Goal: Task Accomplishment & Management: Complete application form

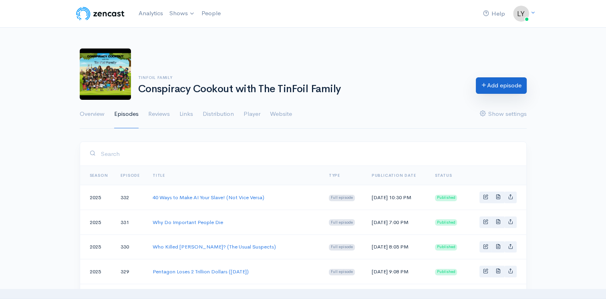
click at [492, 80] on link "Add episode" at bounding box center [501, 85] width 51 height 16
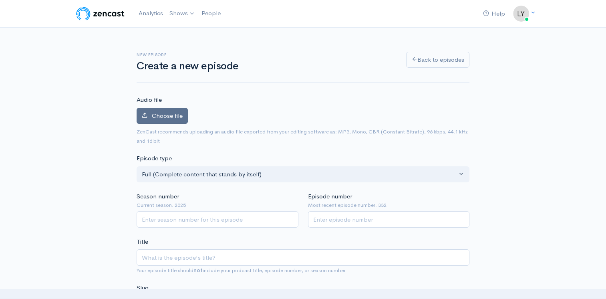
click at [165, 119] on label "Choose file" at bounding box center [161, 116] width 51 height 16
click at [0, 0] on input "Choose file" at bounding box center [0, 0] width 0 height 0
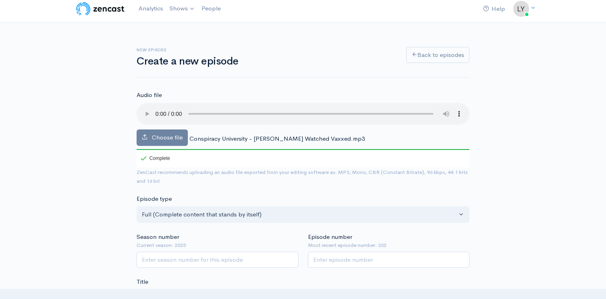
scroll to position [80, 0]
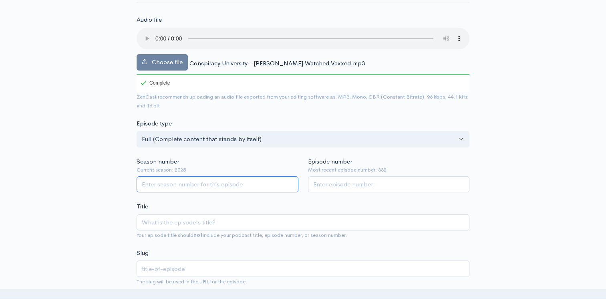
click at [161, 179] on input "Season number" at bounding box center [217, 184] width 162 height 16
type input "2025"
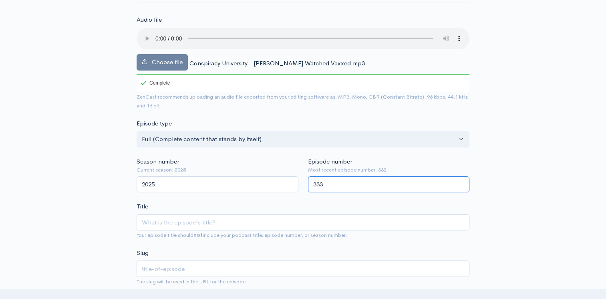
type input "333"
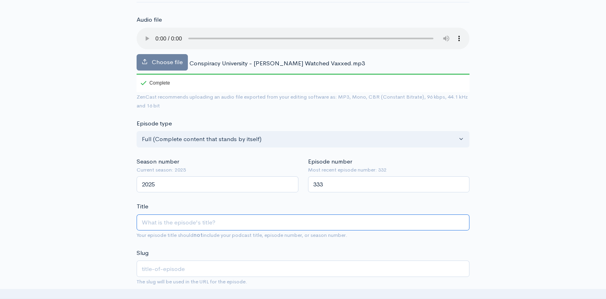
click at [154, 227] on input "Title" at bounding box center [302, 222] width 333 height 16
type input "T"
type input "t"
type input "Tr"
type input "tr"
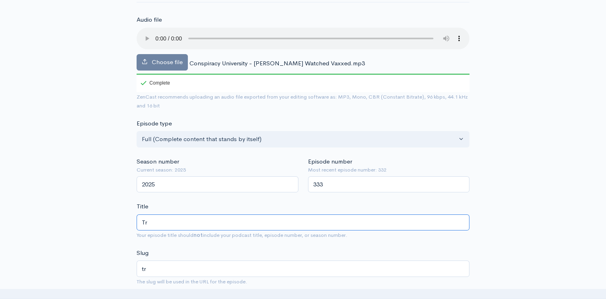
type input "Tru"
type input "tru"
type input "Trum"
type input "trum"
type input "[PERSON_NAME]"
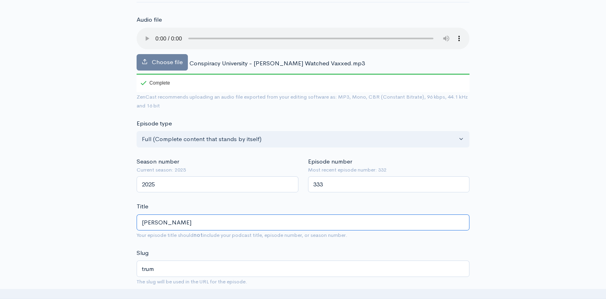
type input "[PERSON_NAME]"
type input "[PERSON_NAME] T"
type input "[PERSON_NAME]-t"
type input "[PERSON_NAME]"
type input "[PERSON_NAME]-ta"
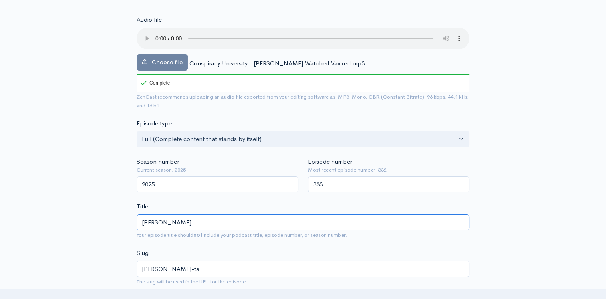
type input "[PERSON_NAME]"
type input "[PERSON_NAME]-tal"
type input "[PERSON_NAME] Talk"
type input "[PERSON_NAME]-talk"
type input "[PERSON_NAME]"
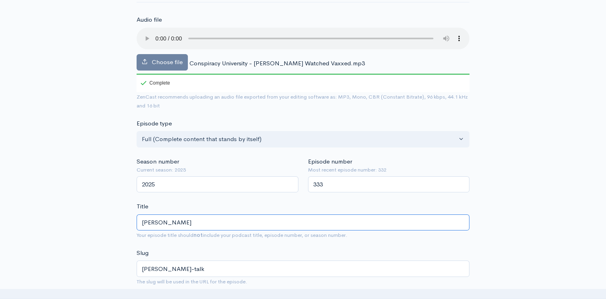
type input "[PERSON_NAME]-tal"
type input "[PERSON_NAME]"
type input "[PERSON_NAME]-ta"
type input "[PERSON_NAME] T"
type input "[PERSON_NAME]-t"
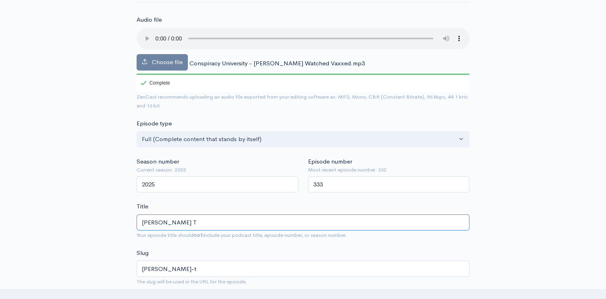
type input "[PERSON_NAME]"
type input "Trum"
type input "trum"
type input "Tru"
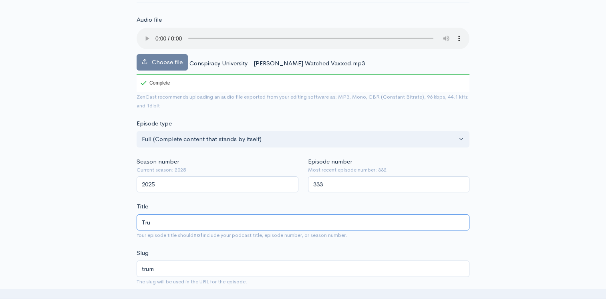
type input "tru"
type input "Tr"
type input "tr"
type input "T"
type input "t"
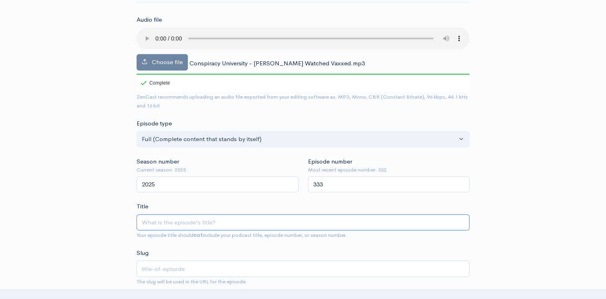
type input "V"
type input "v"
type input "Va"
type input "va"
type input "Vax"
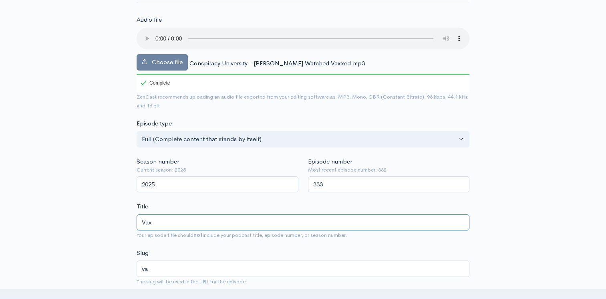
type input "vax"
type input "Vaxx"
type input "vaxx"
type input "Vaxxe"
type input "vaxxe"
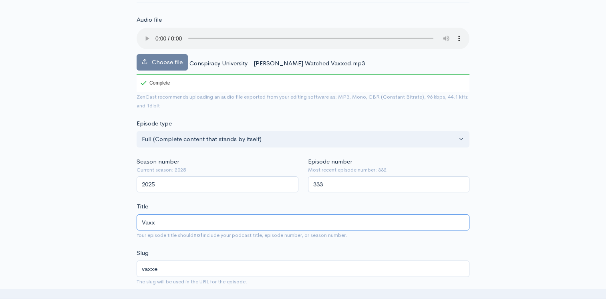
type input "Vaxxd"
type input "vaxxd"
type input "Vaxxde"
type input "vaxxde"
type input "Vaxxd"
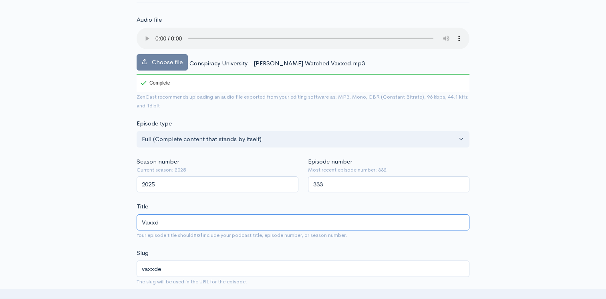
type input "vaxxd"
type input "Vaxxe"
type input "vaxxe"
type input "Vaxxed"
type input "vaxxed"
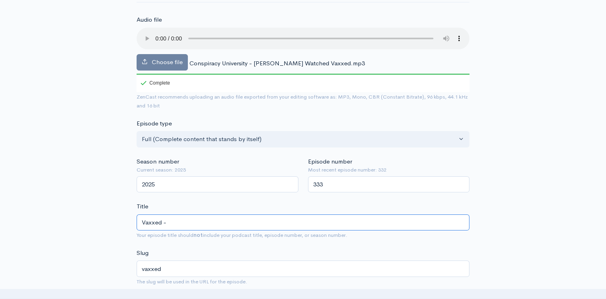
type input "Vaxxed -W"
type input "vaxxed-w"
type input "Vaxxed -Wh"
type input "vaxxed-wh"
type input "Vaxxed -Whi"
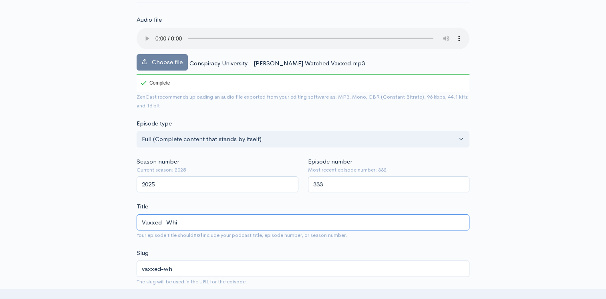
type input "vaxxed-whi"
type input "Vaxxed -Whit"
type input "vaxxed-whit"
type input "Vaxxed -White"
type input "vaxxed-white"
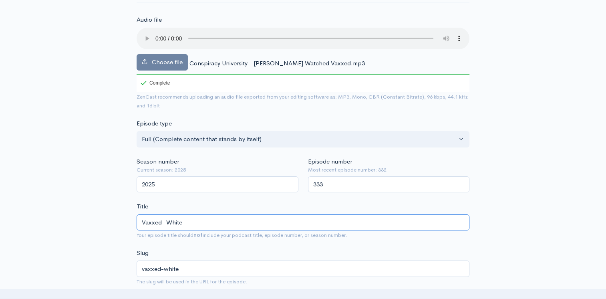
type input "Vaxxed -White H"
type input "vaxxed-white-h"
type input "Vaxxed -White Hou"
type input "vaxxed-white-hou"
type input "Vaxxed -[GEOGRAPHIC_DATA]"
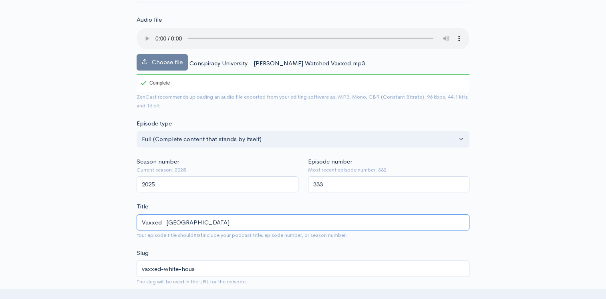
type input "vaxxed-white-house"
type input "Vaxxed -[GEOGRAPHIC_DATA] E"
type input "vaxxed-white-house-e"
type input "Vaxxed -White House Ed"
type input "vaxxed-white-house-ed"
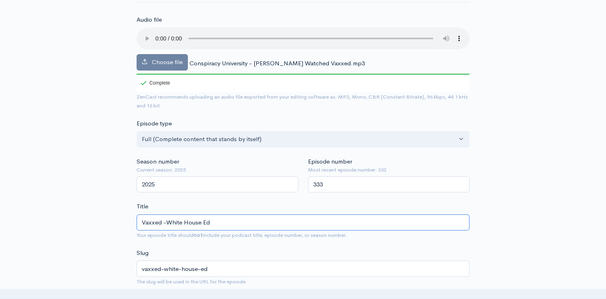
type input "Vaxxed -White House Edi"
type input "vaxxed-white-house-edi"
type input "Vaxxed -White House Editi"
type input "vaxxed-white-house-editi"
type input "Vaxxed -White House Edition"
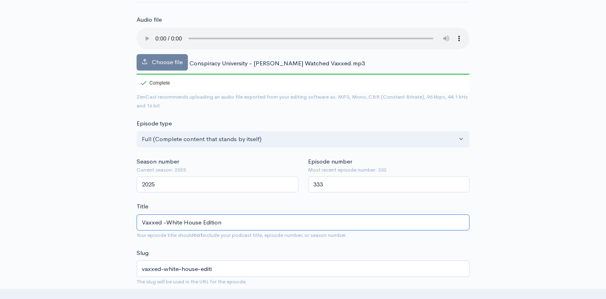
type input "vaxxed-white-house-edition"
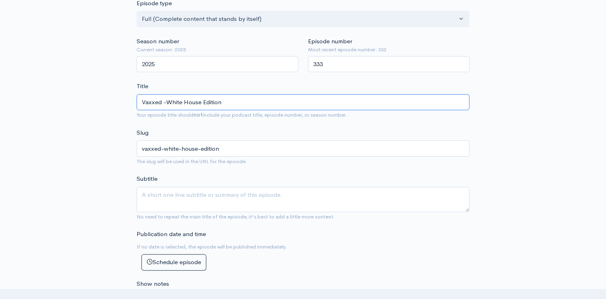
scroll to position [280, 0]
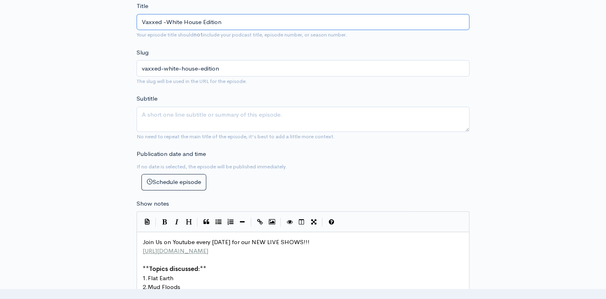
type input "Vaxxed -White House Edition"
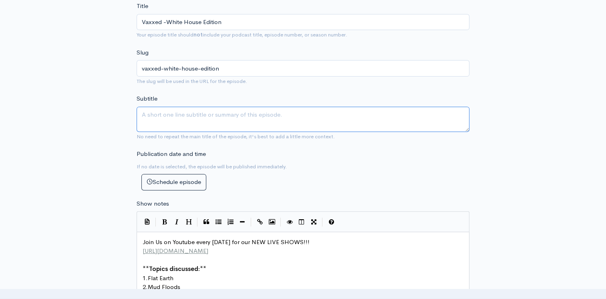
click at [190, 123] on textarea "Subtitle" at bounding box center [302, 118] width 333 height 25
type textarea "t"
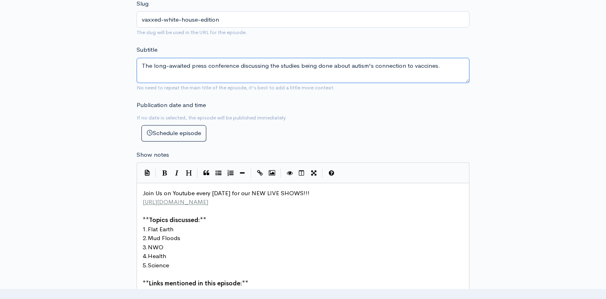
scroll to position [400, 0]
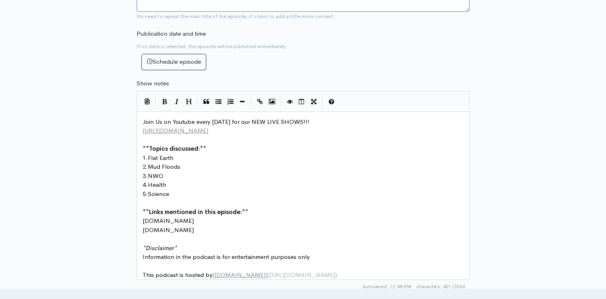
type textarea "The long-awaited press conference discussing the studies being done about autis…"
click at [176, 159] on pre "1. Flat Earth" at bounding box center [306, 157] width 330 height 9
type textarea "list of Habits of p"
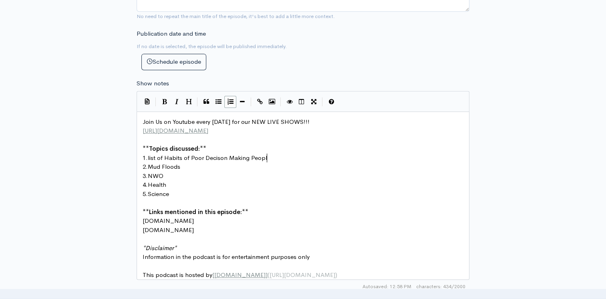
type textarea "Poor Decison Making People"
click at [184, 169] on pre "2. Mud Floods" at bounding box center [306, 166] width 330 height 9
type textarea "Tylo"
type textarea "end"
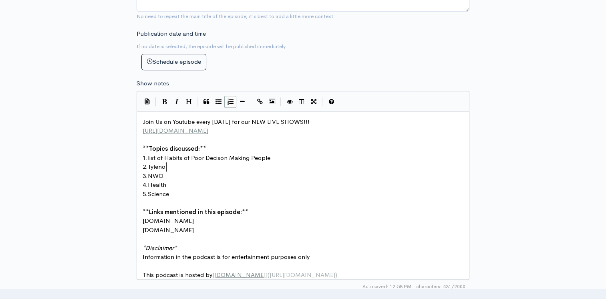
type textarea "ol"
type textarea "Vaccines"
type textarea "RFK"
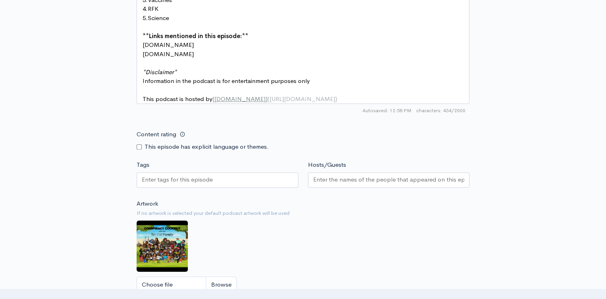
scroll to position [640, 0]
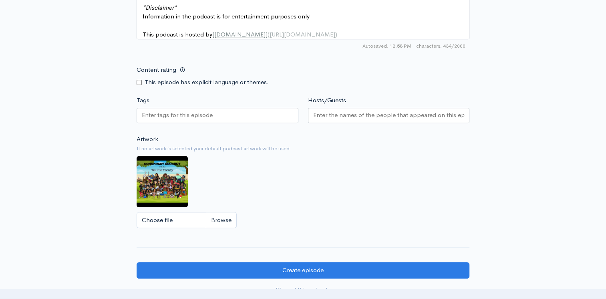
type textarea "cience"
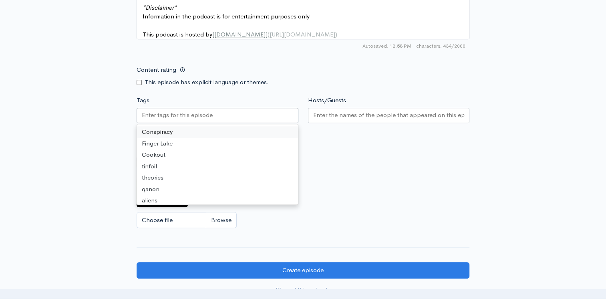
click at [175, 118] on input "Tags" at bounding box center [178, 114] width 72 height 9
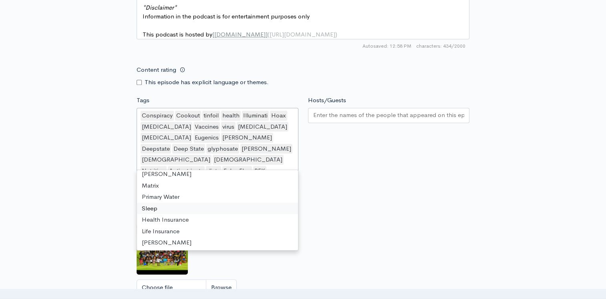
scroll to position [680, 0]
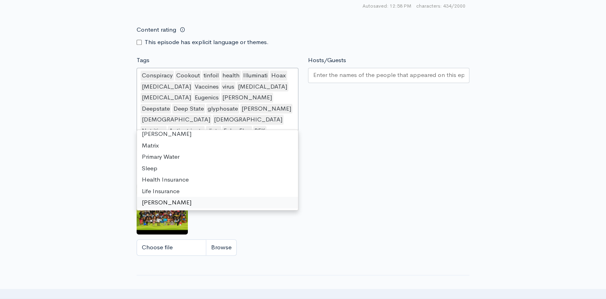
click at [417, 211] on div "Artwork If no artwork is selected your default podcast artwork will be used Cho…" at bounding box center [302, 211] width 333 height 98
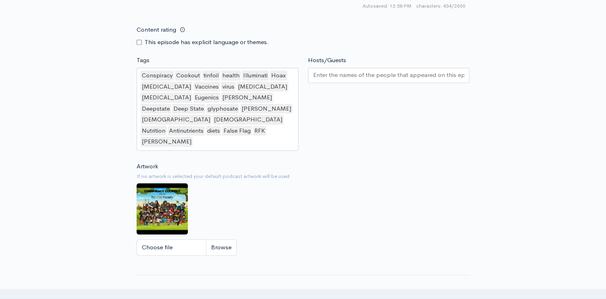
click at [332, 80] on input "Hosts/Guests" at bounding box center [388, 74] width 151 height 9
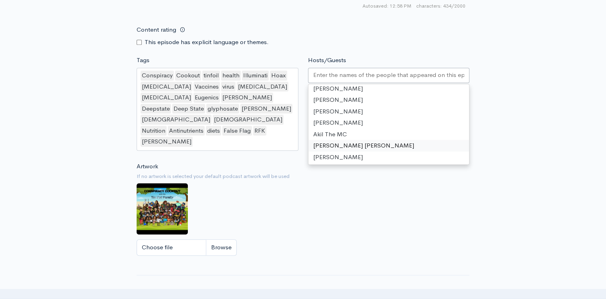
scroll to position [26, 0]
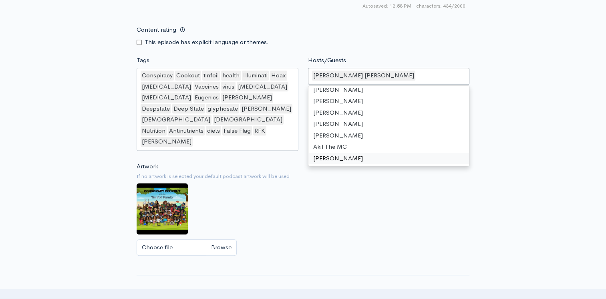
click at [307, 203] on div "Artwork If no artwork is selected your default podcast artwork will be used Cho…" at bounding box center [302, 211] width 333 height 98
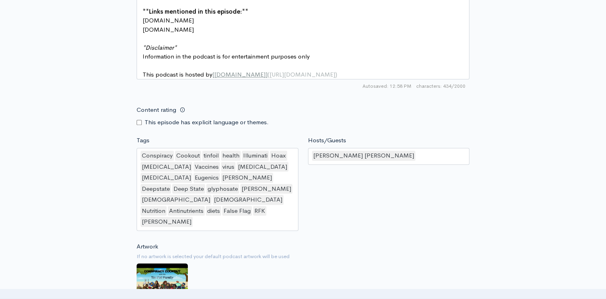
scroll to position [802, 0]
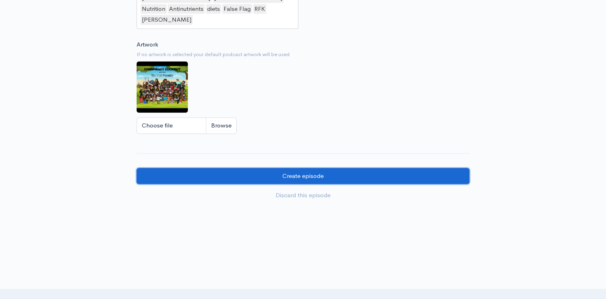
click at [277, 168] on input "Create episode" at bounding box center [302, 176] width 333 height 16
